Goal: Information Seeking & Learning: Stay updated

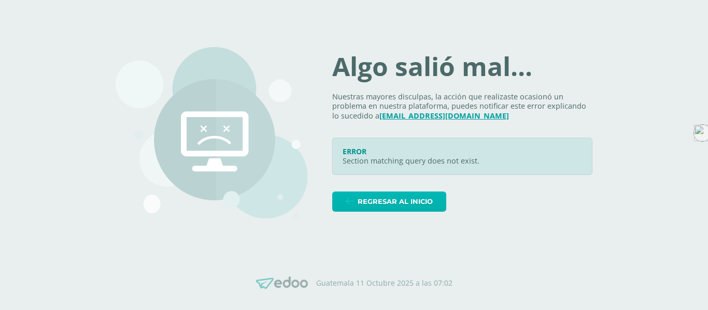
click at [403, 204] on span "Regresar al inicio" at bounding box center [394, 201] width 75 height 19
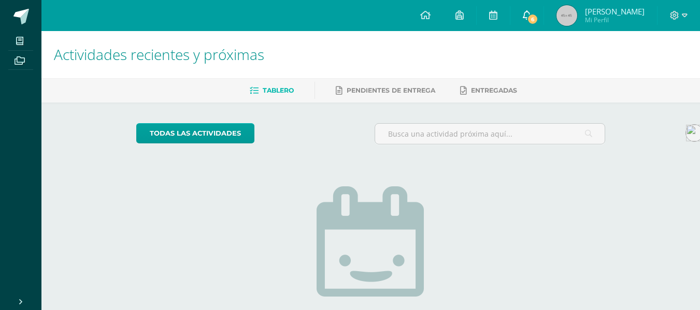
click at [531, 12] on icon at bounding box center [527, 14] width 8 height 9
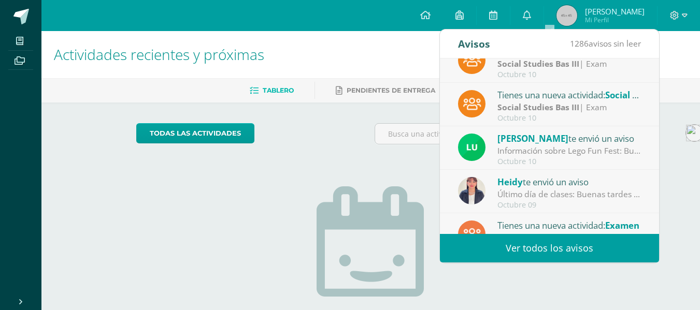
scroll to position [64, 0]
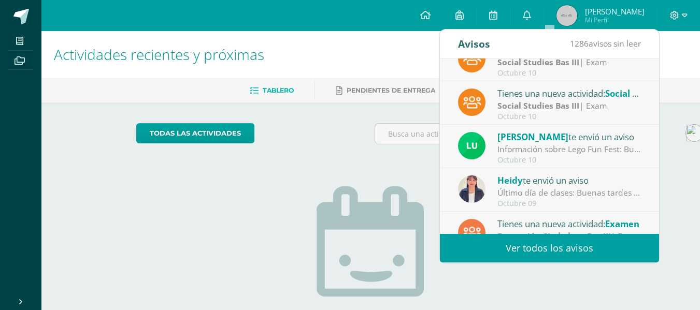
click at [548, 198] on div "Último día de clases: Buenas tardes estimadas familias de: Primaria Básicos y C…" at bounding box center [569, 193] width 144 height 12
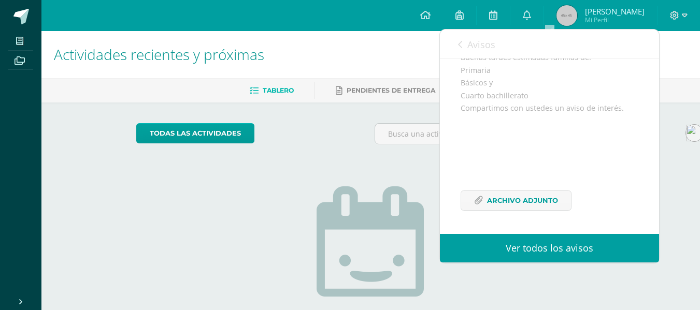
scroll to position [128, 0]
click at [542, 185] on div "Buenas tardes estimadas familias de: Primaria Básicos y Cuarto bachillerato Com…" at bounding box center [550, 137] width 178 height 173
click at [547, 196] on span "Archivo Adjunto" at bounding box center [522, 200] width 71 height 19
click at [342, 47] on h1 "Actividades recientes y próximas" at bounding box center [371, 54] width 634 height 47
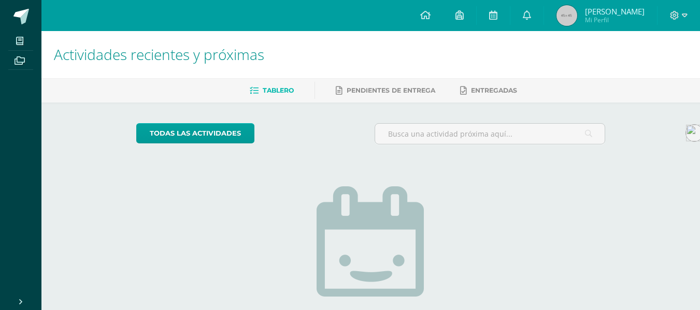
click at [657, 62] on h1 "Actividades recientes y próximas" at bounding box center [371, 54] width 634 height 47
